Goal: Task Accomplishment & Management: Manage account settings

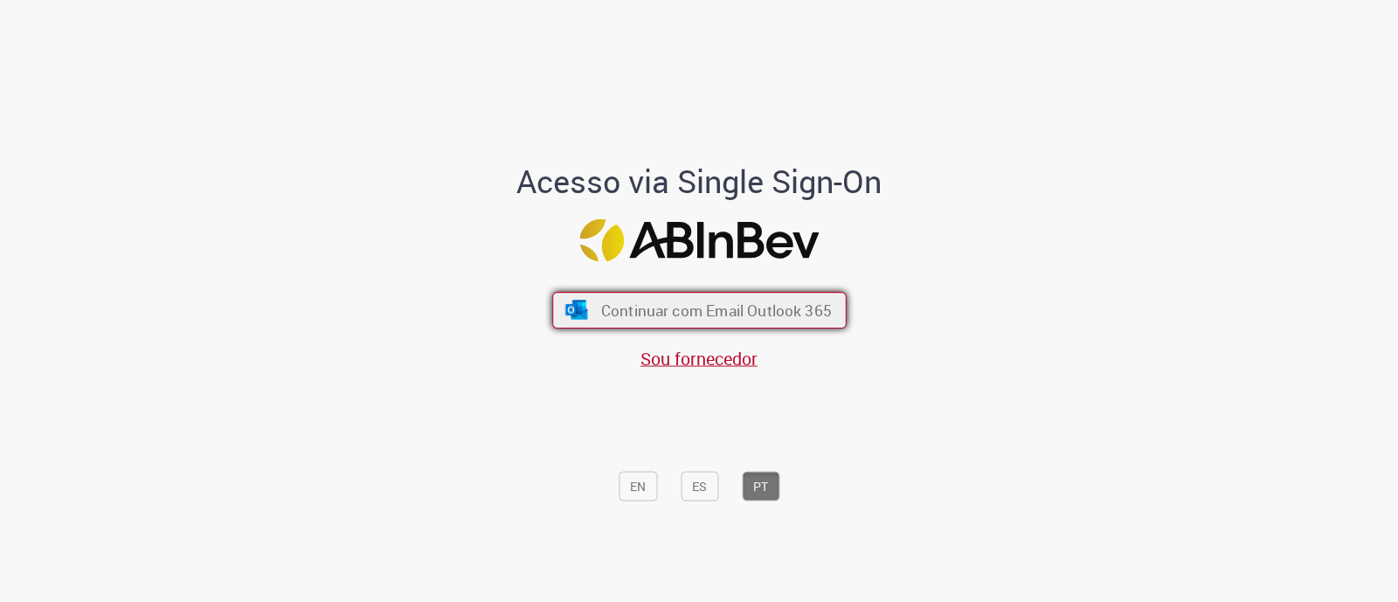
click at [620, 312] on span "Continuar com Email Outlook 365" at bounding box center [715, 311] width 231 height 20
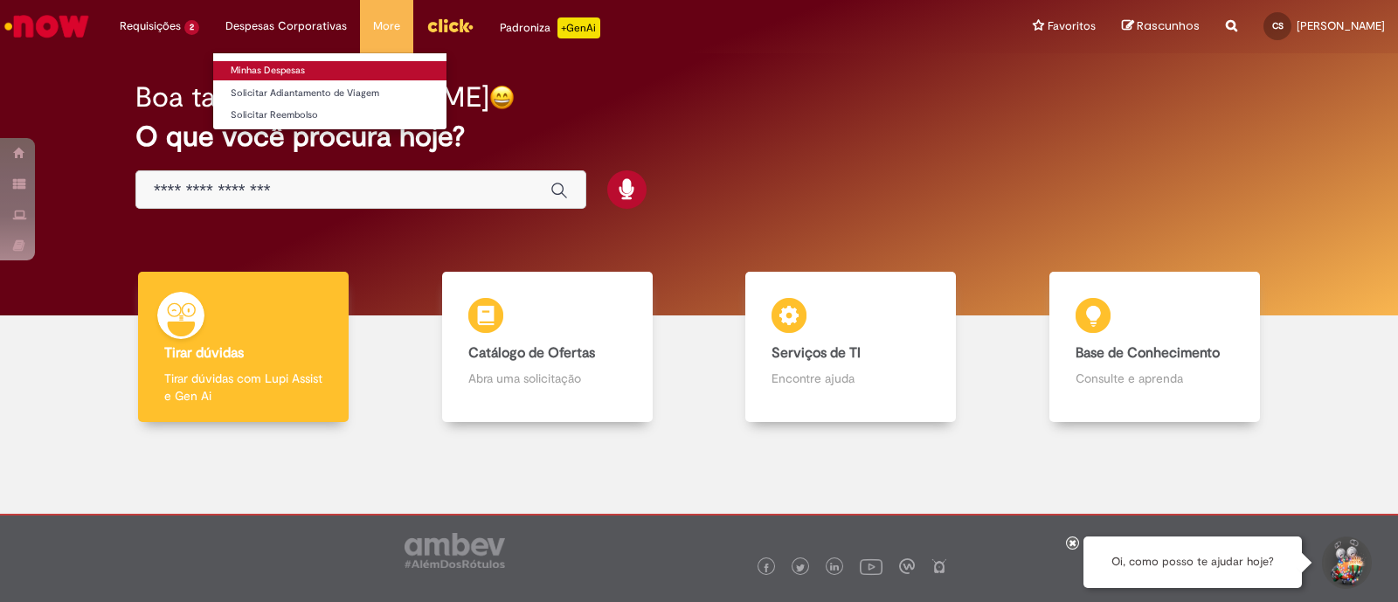
click at [270, 68] on link "Minhas Despesas" at bounding box center [329, 70] width 233 height 19
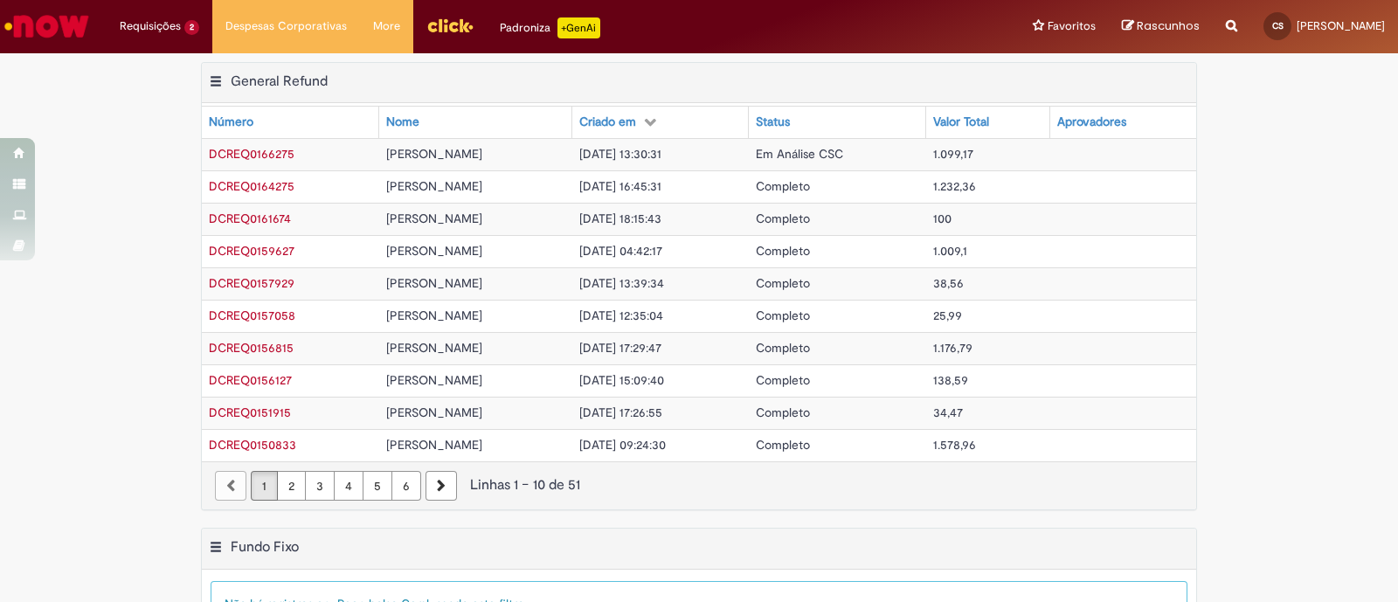
click at [1308, 310] on div "Exportar como PDF Exportar como Excel Exportar como CSV General Refund Tabela -…" at bounding box center [699, 295] width 1398 height 466
